Goal: Use online tool/utility: Use online tool/utility

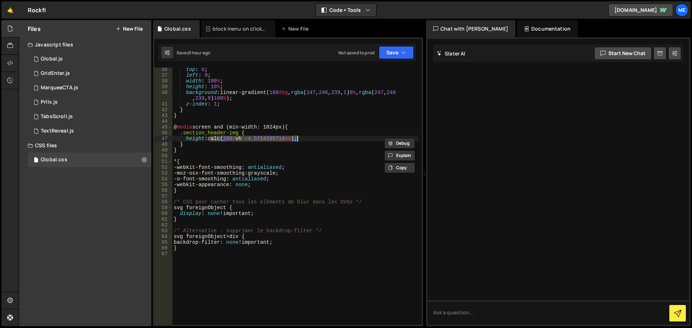
scroll to position [203, 0]
click at [221, 151] on div "top : 0 ; left : 0 ; width : 100 % ; height : 10 % ; background : linear-gradie…" at bounding box center [295, 201] width 246 height 269
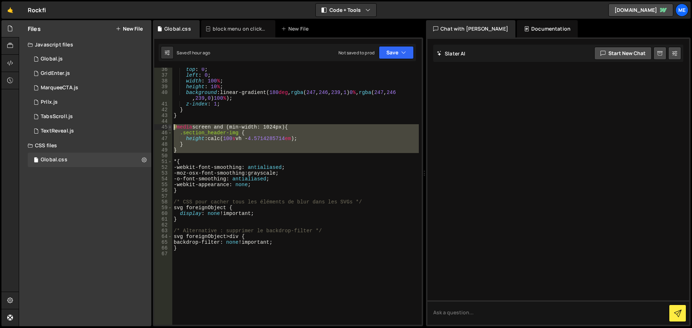
drag, startPoint x: 186, startPoint y: 155, endPoint x: 171, endPoint y: 129, distance: 30.3
click at [171, 129] on div "} 36 37 38 39 40 41 42 43 44 45 46 47 48 49 50 51 52 53 54 55 56 57 58 59 60 61…" at bounding box center [287, 196] width 267 height 257
type textarea "@media screen and (min-width: 1024px) { .section_header-img {"
click at [225, 155] on div "top : 0 ; left : 0 ; width : 100 % ; height : 10 % ; background : linear-gradie…" at bounding box center [295, 196] width 246 height 257
drag, startPoint x: 168, startPoint y: 143, endPoint x: 161, endPoint y: 126, distance: 18.1
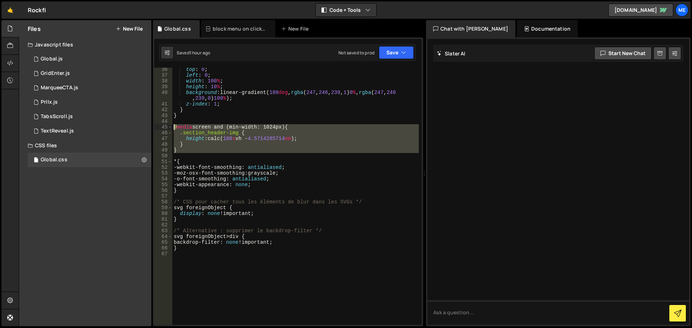
click at [161, 126] on div "36 37 38 39 40 41 42 43 44 45 46 47 48 49 50 51 52 53 54 55 56 57 58 59 60 61 6…" at bounding box center [287, 196] width 267 height 257
click at [195, 132] on div "top : 0 ; left : 0 ; width : 100 % ; height : 10 % ; background : linear-gradie…" at bounding box center [295, 196] width 246 height 257
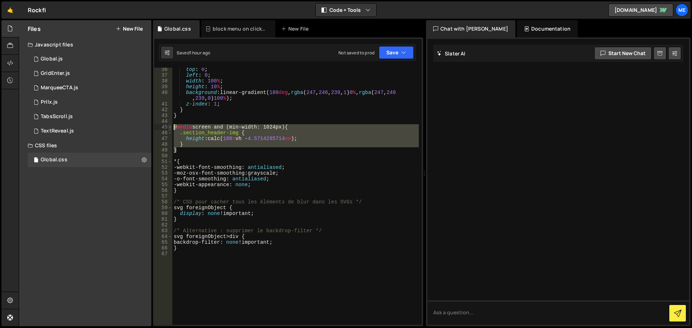
drag, startPoint x: 178, startPoint y: 152, endPoint x: 170, endPoint y: 128, distance: 25.8
click at [170, 128] on div ".section_header-img { 36 37 38 39 40 41 42 43 44 45 46 47 48 49 50 51 52 53 54 …" at bounding box center [287, 196] width 267 height 257
paste textarea "}"
type textarea "}"
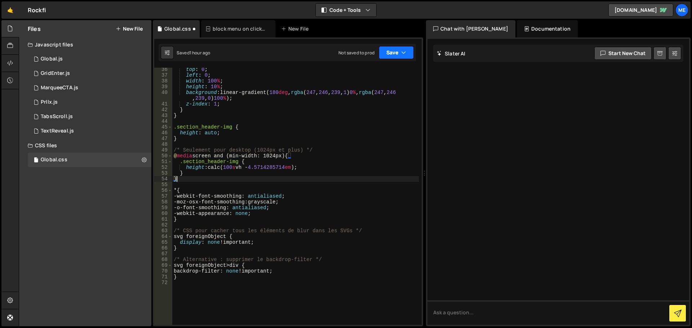
click at [395, 55] on button "Save" at bounding box center [396, 52] width 35 height 13
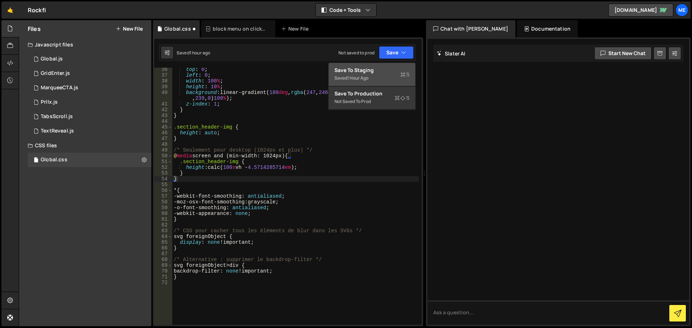
click at [379, 74] on div "Saved 1 hour ago" at bounding box center [371, 78] width 75 height 9
